Goal: Task Accomplishment & Management: Manage account settings

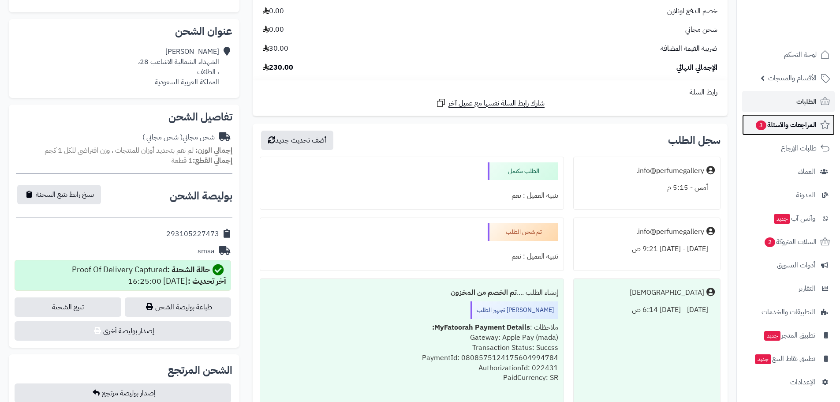
drag, startPoint x: 0, startPoint y: 0, endPoint x: 792, endPoint y: 125, distance: 801.6
click at [792, 125] on span "المراجعات والأسئلة 3" at bounding box center [786, 125] width 62 height 12
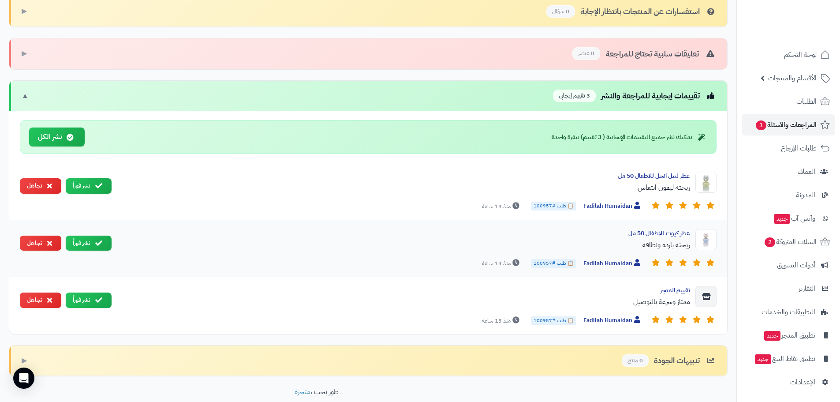
scroll to position [309, 0]
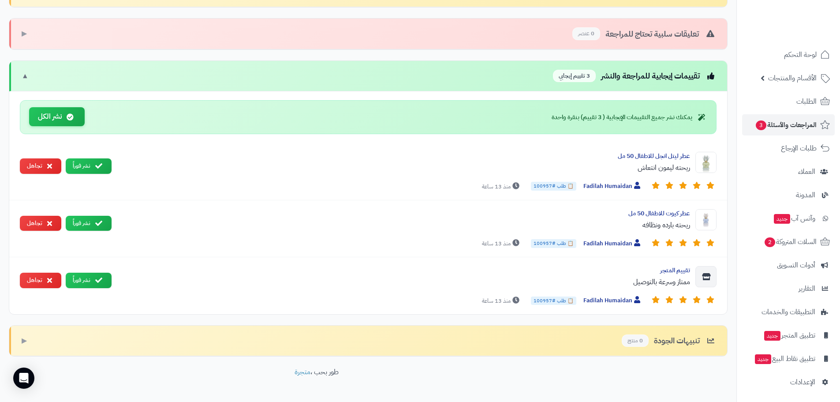
click at [60, 114] on button "نشر الكل" at bounding box center [57, 116] width 56 height 19
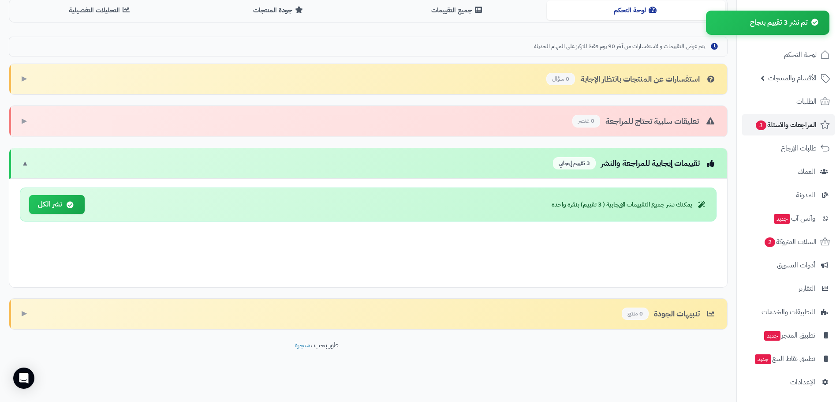
scroll to position [165, 0]
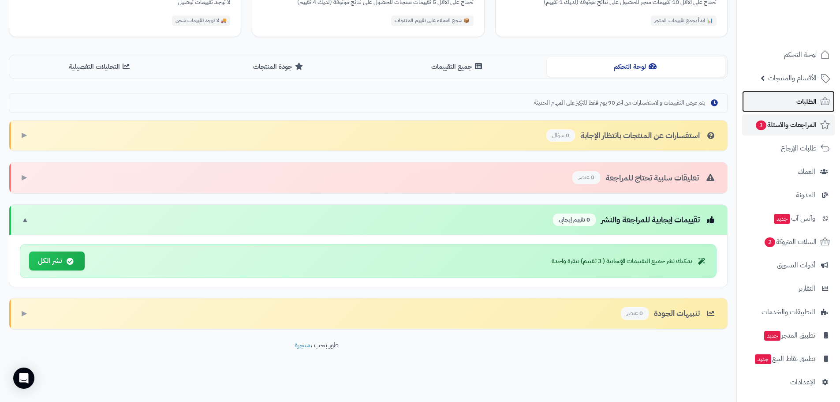
click at [802, 100] on span "الطلبات" at bounding box center [807, 101] width 20 height 12
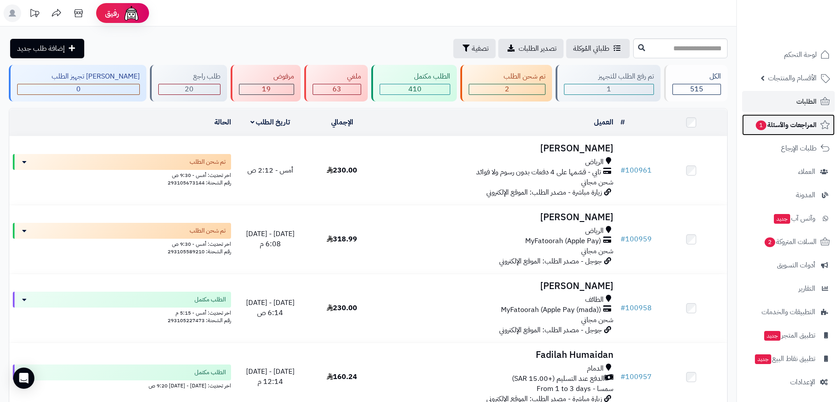
click at [778, 125] on span "المراجعات والأسئلة 1" at bounding box center [786, 125] width 62 height 12
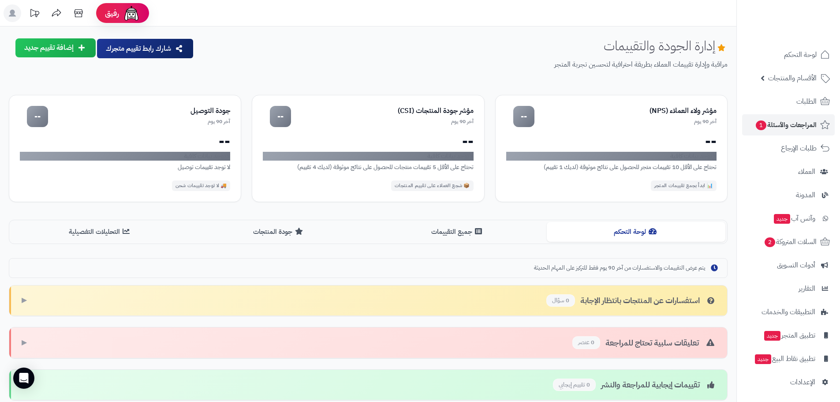
scroll to position [113, 0]
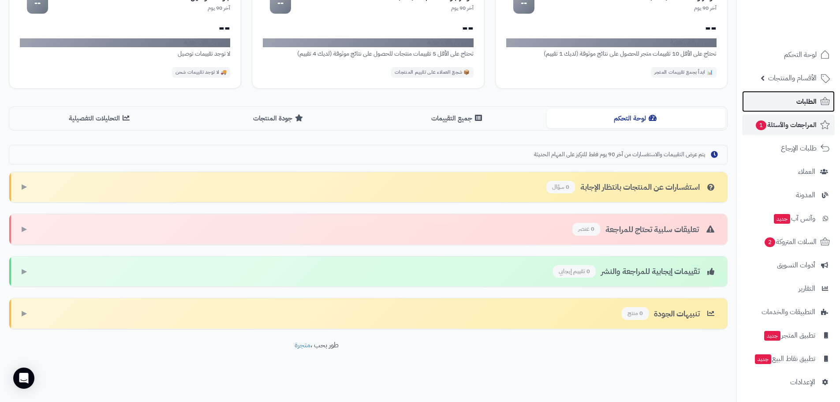
click at [794, 109] on link "الطلبات" at bounding box center [788, 101] width 93 height 21
